Goal: Find specific page/section: Find specific page/section

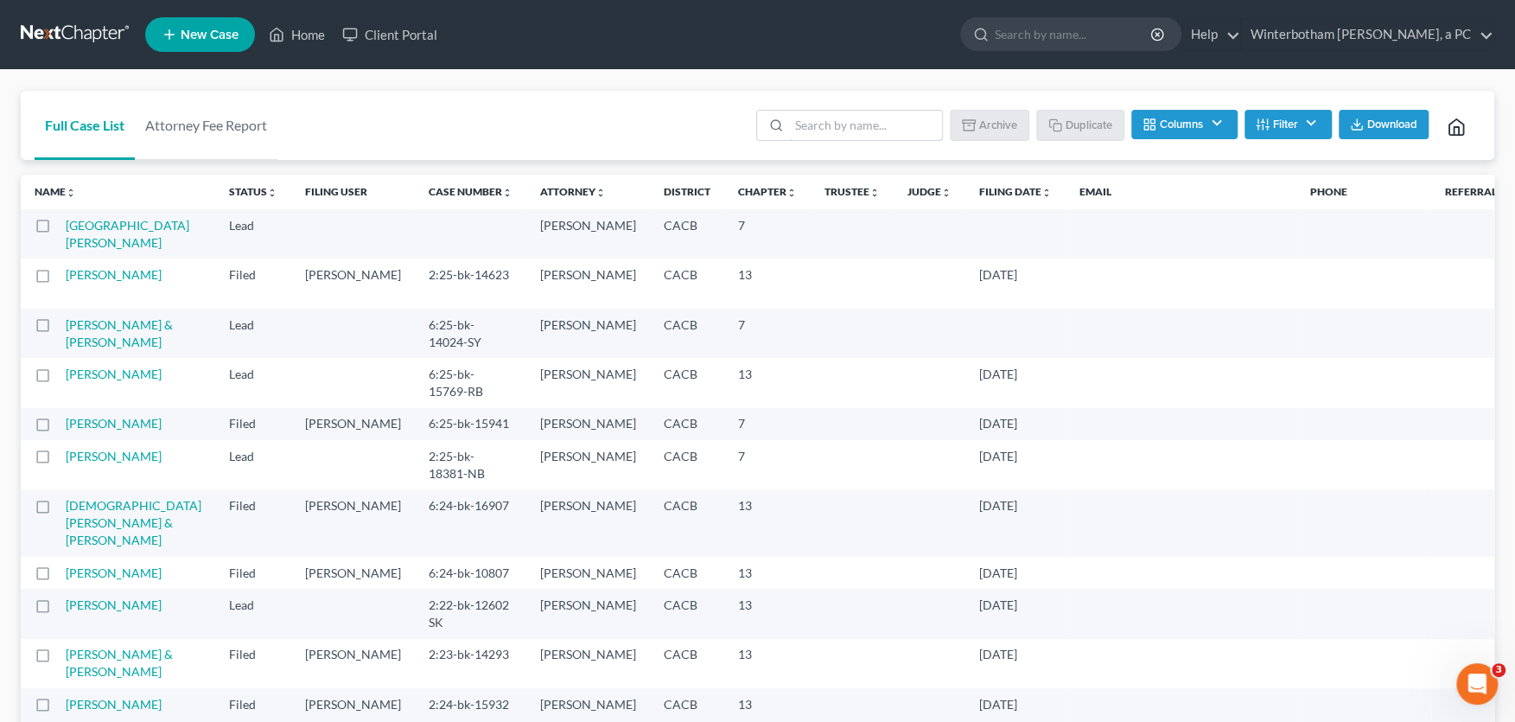
click at [799, 120] on input "search" at bounding box center [865, 125] width 153 height 29
type input "lily"
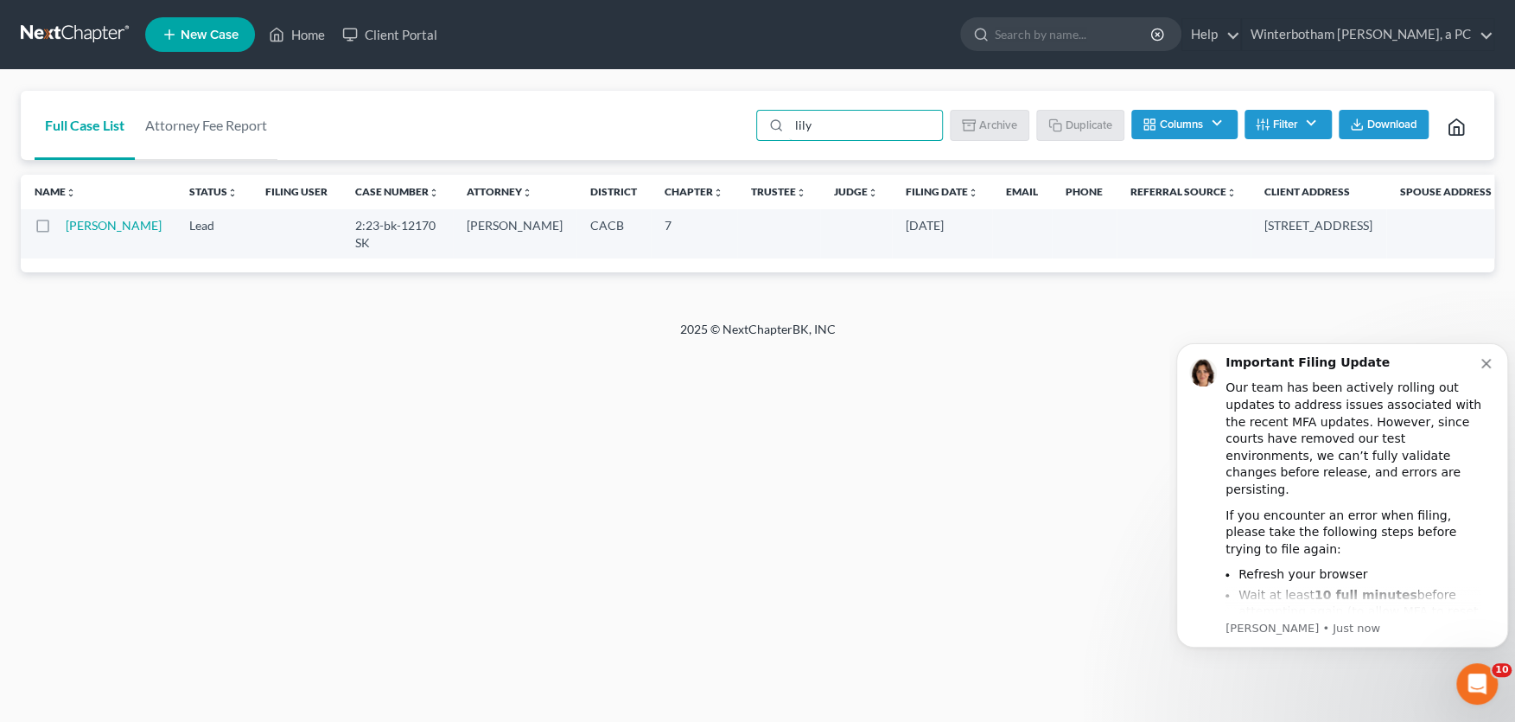
click at [97, 234] on td "[PERSON_NAME]" at bounding box center [121, 233] width 110 height 49
click at [85, 229] on link "[PERSON_NAME]" at bounding box center [114, 225] width 96 height 15
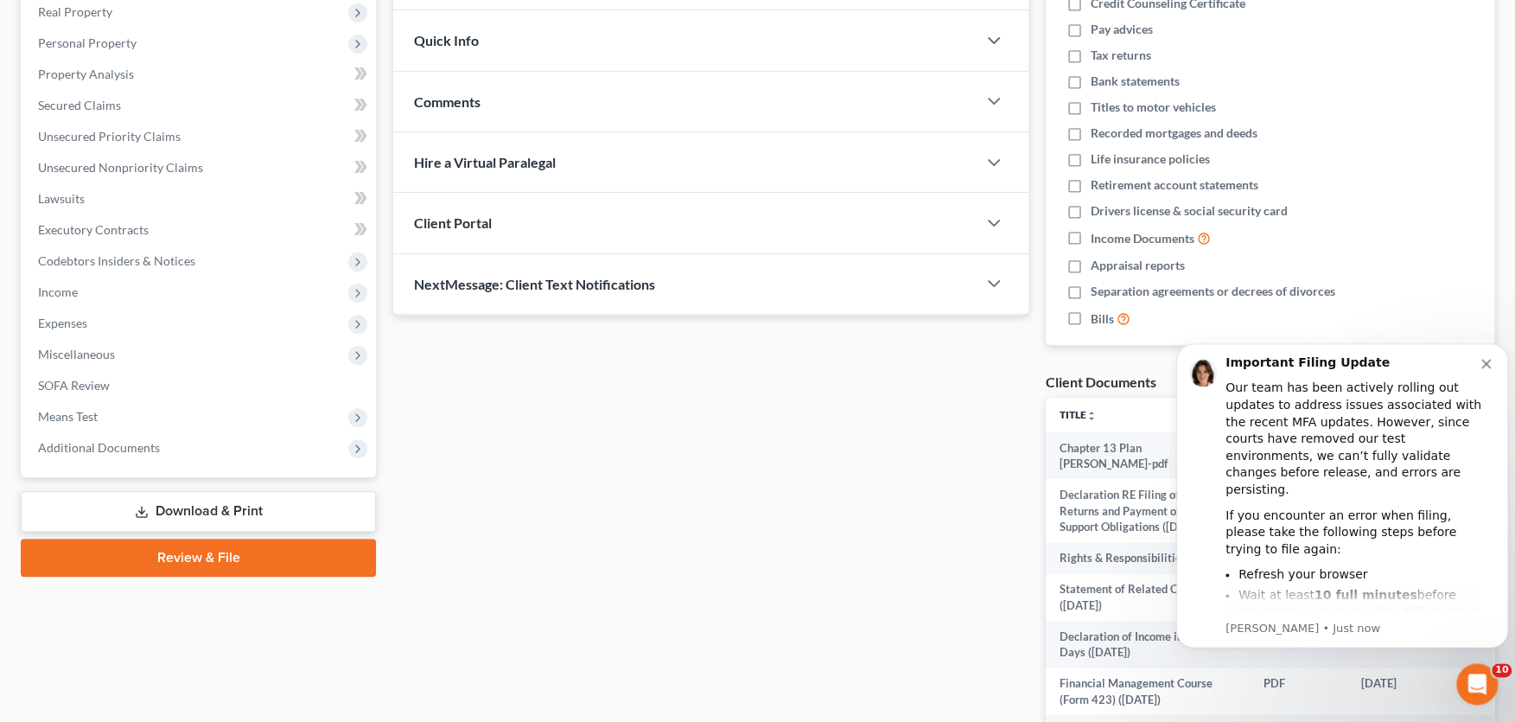
scroll to position [285, 0]
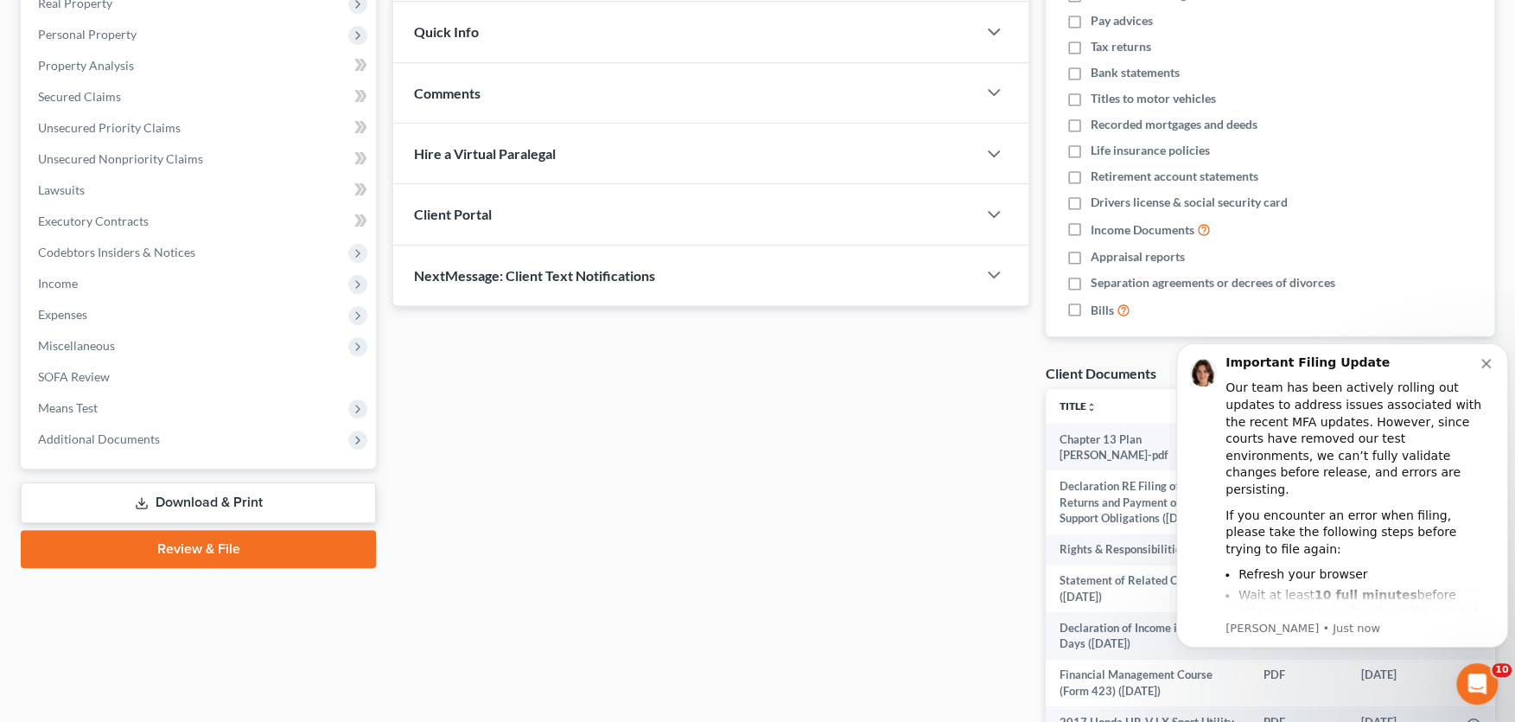
click at [79, 436] on span "Additional Documents" at bounding box center [99, 438] width 122 height 15
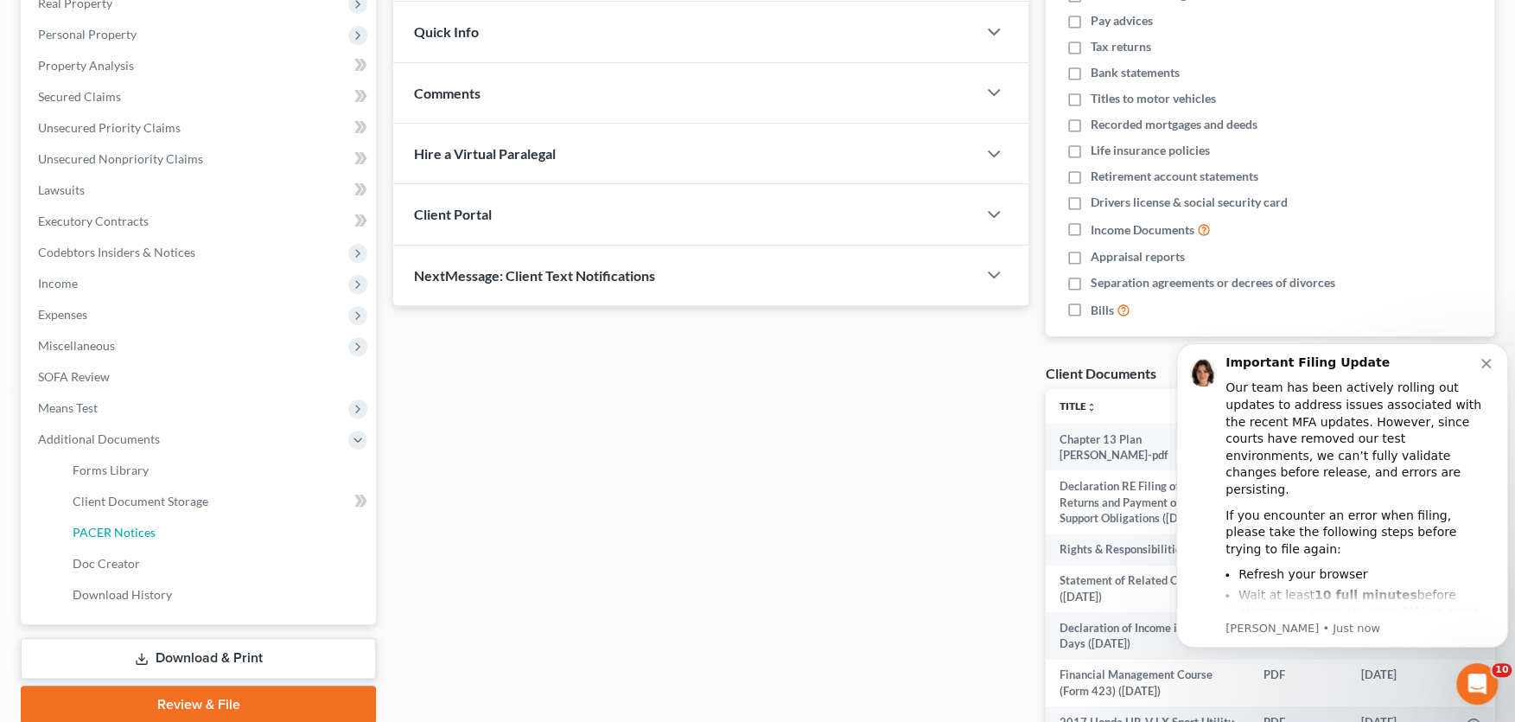
click at [121, 533] on span "PACER Notices" at bounding box center [114, 532] width 83 height 15
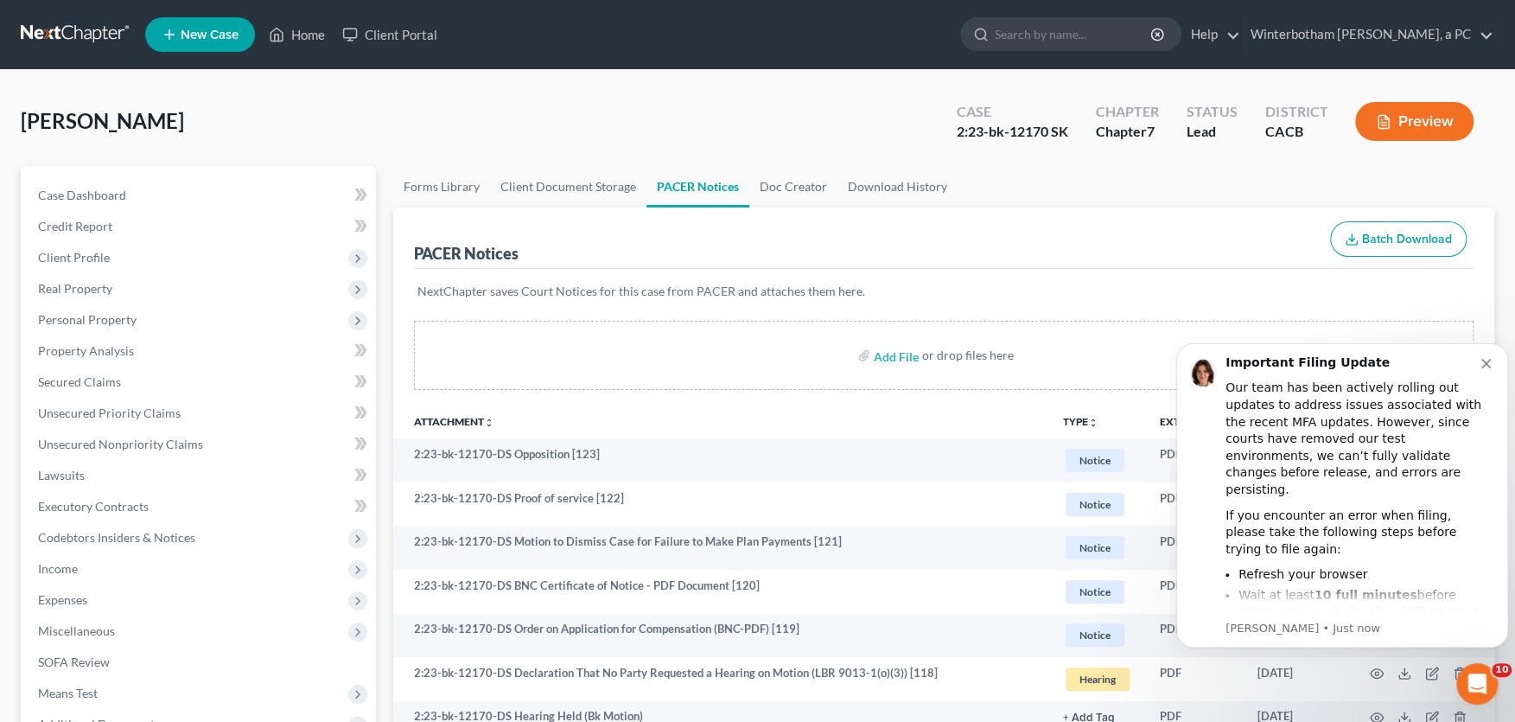
click at [1238, 176] on ul "Forms Library Client Document Storage PACER Notices Doc Creator Download History" at bounding box center [943, 186] width 1101 height 41
click at [1484, 362] on icon "Dismiss notification" at bounding box center [1486, 364] width 10 height 10
